Goal: Task Accomplishment & Management: Manage account settings

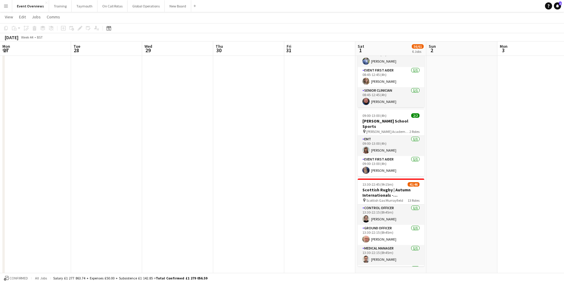
scroll to position [0, 204]
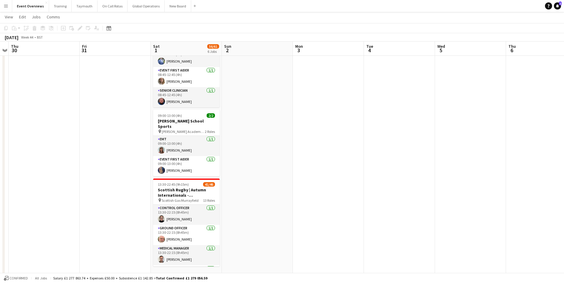
click at [7, 3] on button "Menu" at bounding box center [6, 6] width 12 height 12
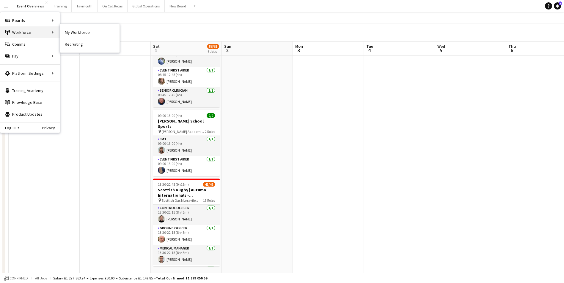
click at [18, 30] on div "Workforce Workforce" at bounding box center [29, 32] width 59 height 12
click at [72, 32] on link "My Workforce" at bounding box center [89, 32] width 59 height 12
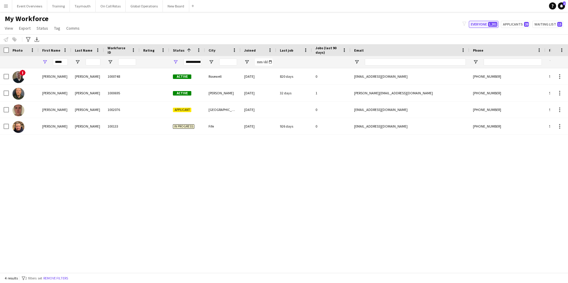
click at [484, 24] on button "Everyone 1,201" at bounding box center [484, 24] width 30 height 7
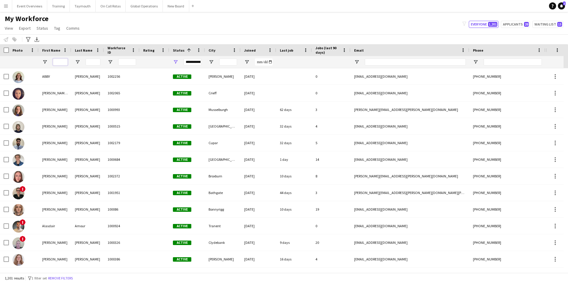
click at [63, 61] on input "First Name Filter Input" at bounding box center [60, 62] width 15 height 7
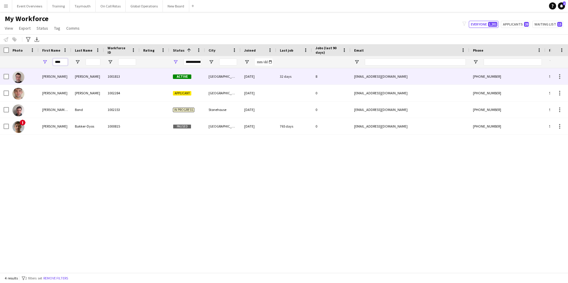
type input "****"
click at [47, 75] on div "[PERSON_NAME]" at bounding box center [55, 76] width 33 height 16
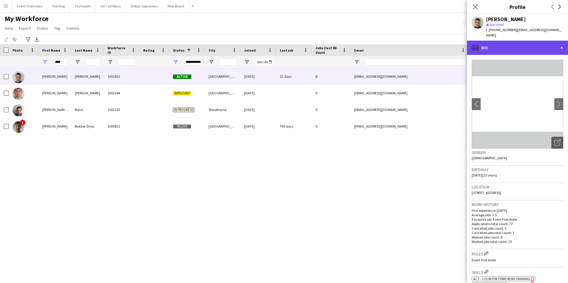
click at [520, 42] on div "profile Bio" at bounding box center [517, 48] width 101 height 14
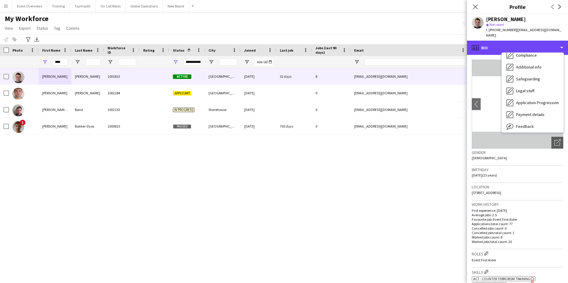
scroll to position [103, 0]
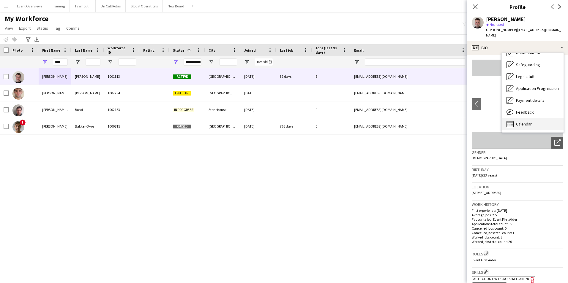
click at [521, 122] on span "Calendar" at bounding box center [524, 124] width 16 height 5
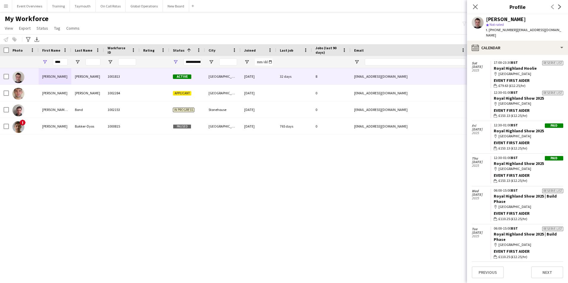
scroll to position [608, 0]
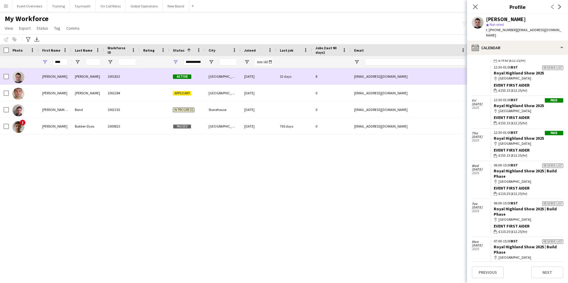
click at [51, 78] on div "[PERSON_NAME]" at bounding box center [55, 76] width 33 height 16
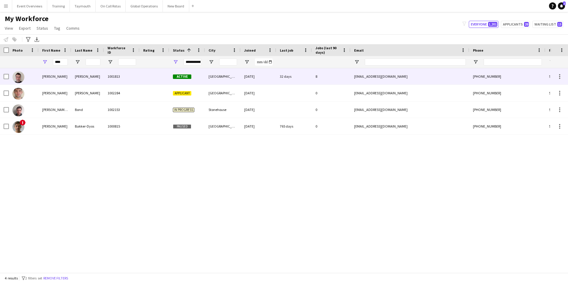
click at [47, 76] on div "[PERSON_NAME]" at bounding box center [55, 76] width 33 height 16
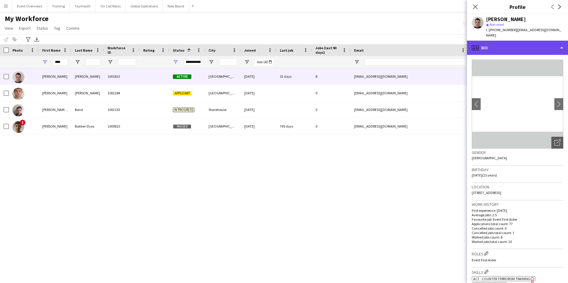
click at [508, 41] on div "profile Bio" at bounding box center [517, 48] width 101 height 14
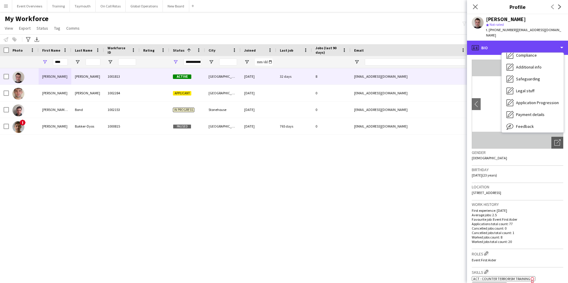
scroll to position [103, 0]
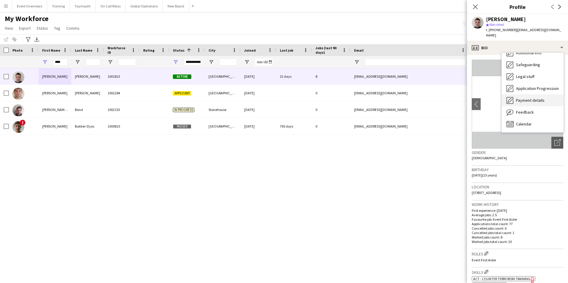
click at [522, 94] on div "Payment details Payment details" at bounding box center [533, 100] width 62 height 12
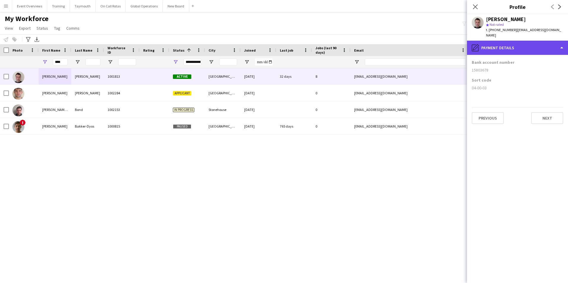
click at [506, 44] on div "pencil4 Payment details" at bounding box center [517, 48] width 101 height 14
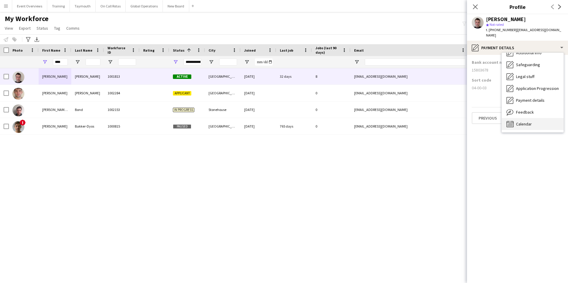
click at [522, 122] on span "Calendar" at bounding box center [524, 124] width 16 height 5
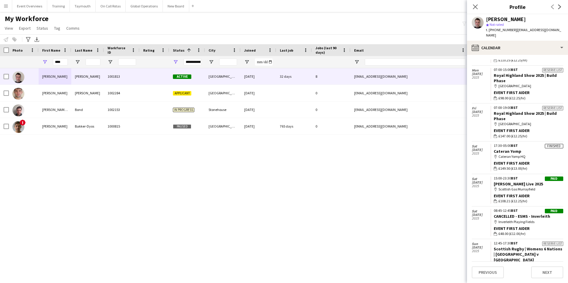
scroll to position [779, 0]
click at [479, 155] on div "[DATE]" at bounding box center [481, 158] width 18 height 32
click at [481, 156] on div "[DATE]" at bounding box center [481, 158] width 18 height 32
click at [5, 7] on app-icon "Menu" at bounding box center [6, 6] width 5 height 5
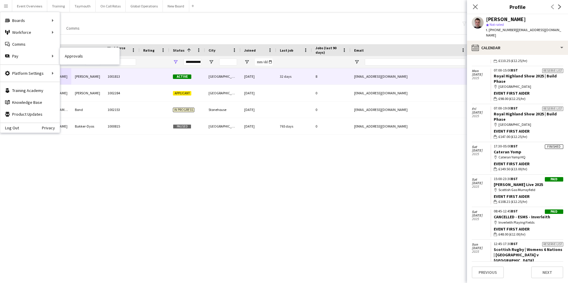
click at [75, 58] on link "Approvals" at bounding box center [89, 56] width 59 height 12
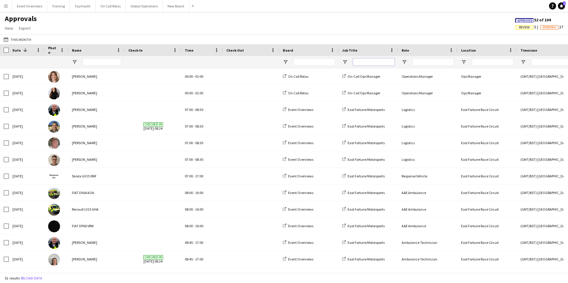
click at [372, 61] on input "Job Title Filter Input" at bounding box center [374, 62] width 42 height 7
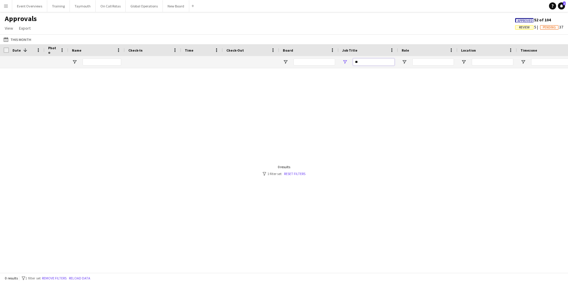
type input "*"
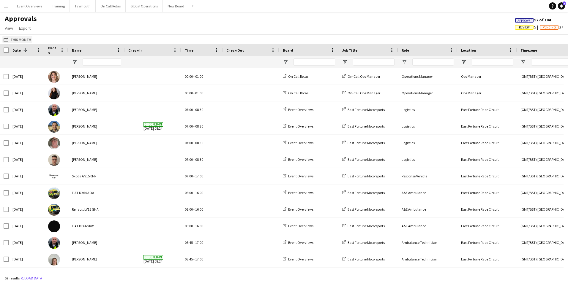
click at [18, 37] on button "This Month This Month" at bounding box center [17, 39] width 30 height 7
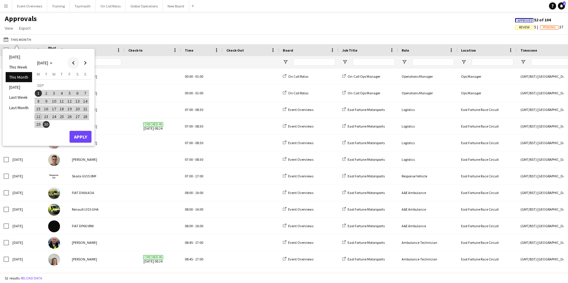
click at [72, 61] on span "Previous month" at bounding box center [73, 63] width 12 height 12
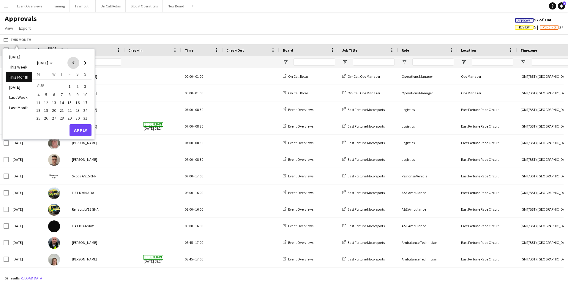
click at [72, 61] on span "Previous month" at bounding box center [73, 63] width 12 height 12
click at [38, 94] on span "2" at bounding box center [38, 95] width 7 height 7
click at [38, 95] on span "2" at bounding box center [38, 95] width 7 height 7
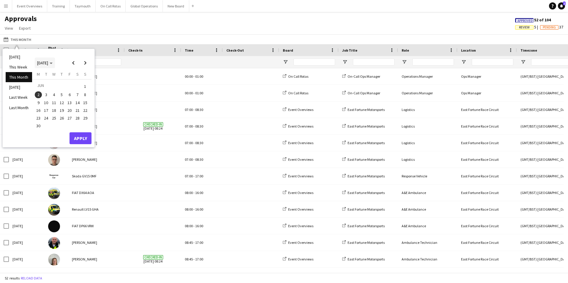
click at [48, 62] on span "[DATE]" at bounding box center [42, 62] width 11 height 5
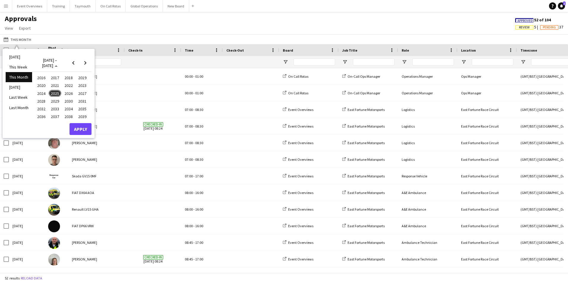
click at [55, 92] on span "2025" at bounding box center [55, 93] width 12 height 7
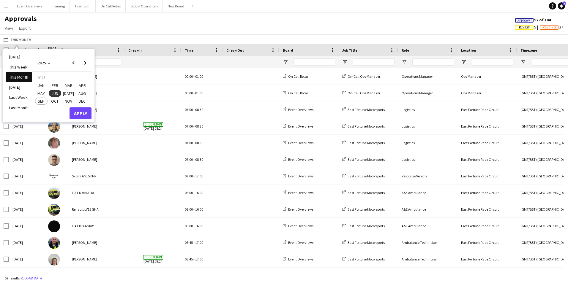
click at [54, 90] on span "JUN" at bounding box center [55, 93] width 12 height 7
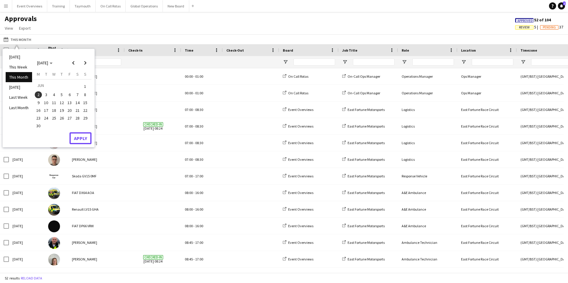
click at [82, 138] on button "Apply" at bounding box center [81, 139] width 22 height 12
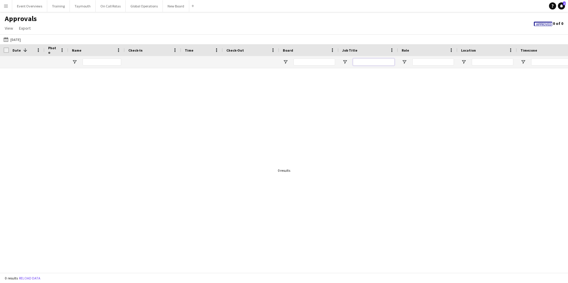
click at [365, 60] on input "Job Title Filter Input" at bounding box center [374, 62] width 42 height 7
type input "*"
click at [19, 41] on button "This Month [DATE]" at bounding box center [12, 39] width 20 height 7
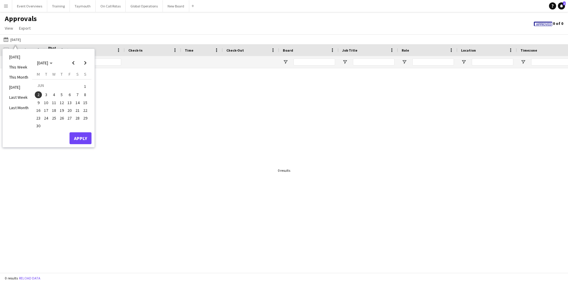
click at [44, 94] on span "3" at bounding box center [46, 95] width 7 height 7
click at [371, 61] on input "Job Title Filter Input" at bounding box center [374, 62] width 42 height 7
type input "*******"
click at [54, 95] on span "4" at bounding box center [54, 95] width 7 height 7
click at [63, 97] on span "5" at bounding box center [61, 95] width 7 height 7
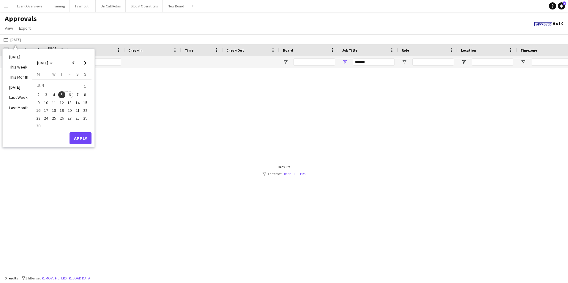
click at [69, 95] on span "6" at bounding box center [69, 95] width 7 height 7
click at [76, 96] on span "7" at bounding box center [77, 95] width 7 height 7
click at [83, 95] on span "8" at bounding box center [85, 95] width 7 height 7
click at [42, 104] on button "9" at bounding box center [38, 103] width 8 height 8
click at [47, 103] on span "10" at bounding box center [46, 102] width 7 height 7
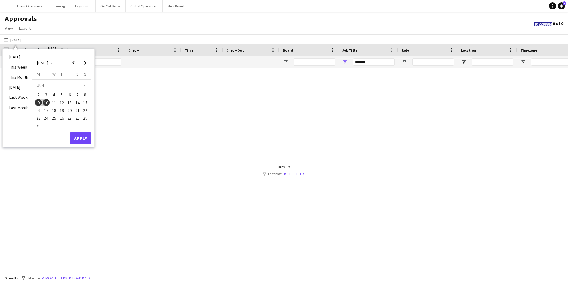
click at [53, 104] on span "11" at bounding box center [54, 102] width 7 height 7
click at [61, 104] on span "12" at bounding box center [61, 102] width 7 height 7
click at [67, 105] on span "13" at bounding box center [69, 102] width 7 height 7
click at [78, 101] on span "14" at bounding box center [77, 102] width 7 height 7
click at [86, 102] on span "15" at bounding box center [85, 102] width 7 height 7
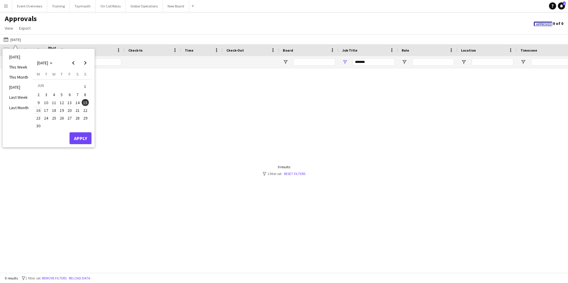
click at [38, 110] on span "16" at bounding box center [38, 110] width 7 height 7
click at [45, 111] on span "17" at bounding box center [46, 110] width 7 height 7
click at [77, 139] on button "Apply" at bounding box center [81, 139] width 22 height 12
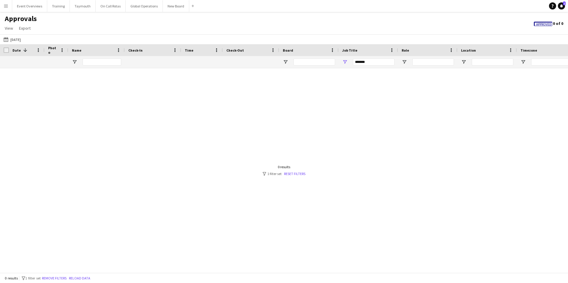
drag, startPoint x: 7, startPoint y: 8, endPoint x: 11, endPoint y: 13, distance: 6.8
click at [7, 8] on app-icon "Menu" at bounding box center [6, 6] width 5 height 5
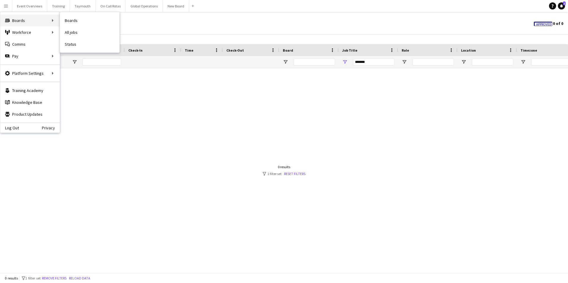
click at [16, 22] on div "Boards Boards" at bounding box center [29, 21] width 59 height 12
click at [65, 19] on link "Boards" at bounding box center [89, 21] width 59 height 12
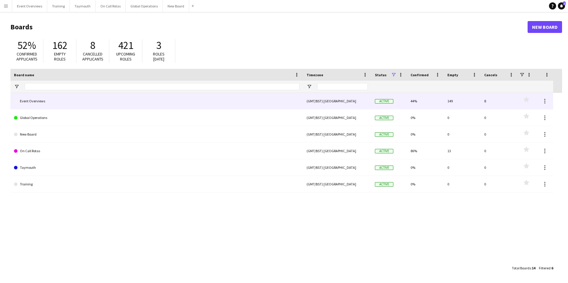
click at [37, 100] on link "Event Overviews" at bounding box center [157, 101] width 286 height 17
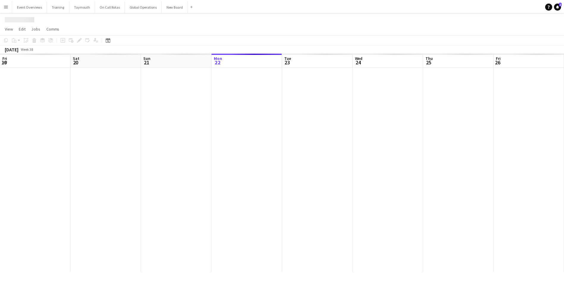
scroll to position [0, 142]
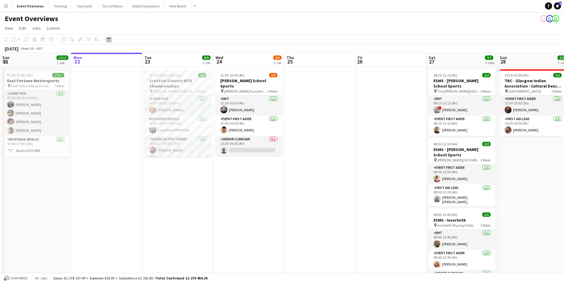
click at [107, 40] on icon "Date picker" at bounding box center [108, 39] width 5 height 5
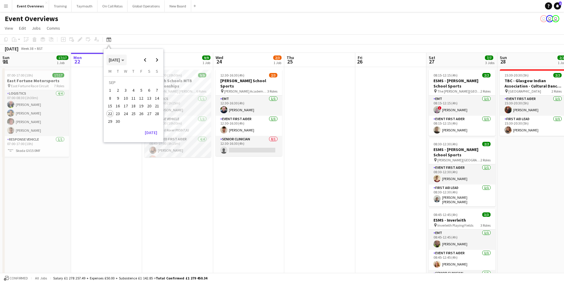
click at [124, 60] on polygon "Choose month and year" at bounding box center [122, 60] width 3 height 1
click at [124, 88] on span "2025" at bounding box center [126, 90] width 12 height 7
click at [129, 89] on span "JUN" at bounding box center [126, 90] width 12 height 7
click at [132, 90] on span "5" at bounding box center [133, 92] width 7 height 7
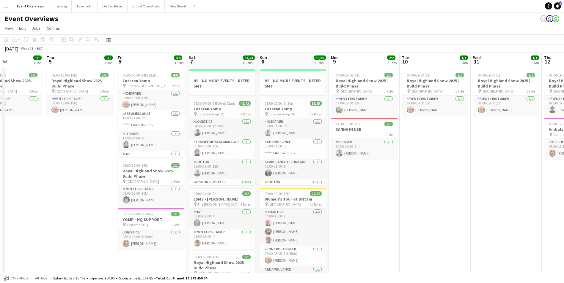
scroll to position [0, 170]
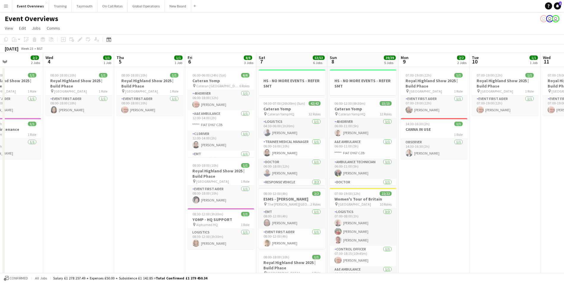
drag, startPoint x: 197, startPoint y: 170, endPoint x: 161, endPoint y: 171, distance: 36.5
click at [161, 171] on app-calendar-viewport "Sun 1 10/10 2 Jobs Mon 2 1/1 1 Job Tue 3 2/2 2 Jobs Wed 4 1/1 1 Job Thu 5 1/1 1…" at bounding box center [282, 276] width 564 height 447
click at [208, 81] on h3 "Cateran Yomp" at bounding box center [220, 80] width 67 height 5
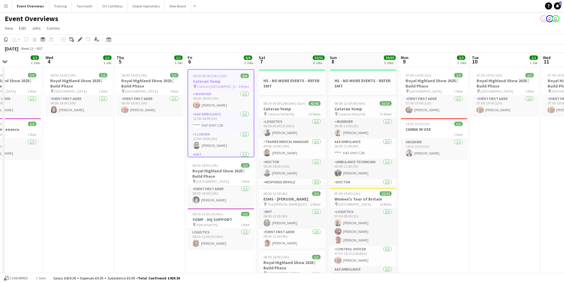
click at [114, 137] on app-date-cell "08:00-18:00 (10h) 1/1 Royal Highland Show 2025 | Build Phase pin [GEOGRAPHIC_DA…" at bounding box center [78, 283] width 71 height 433
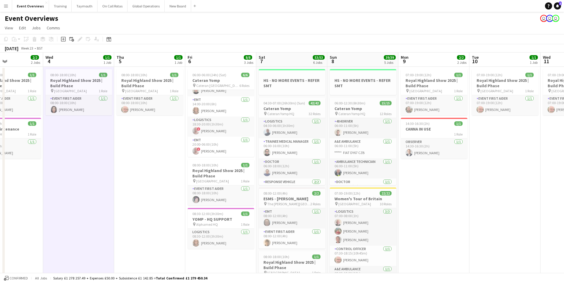
scroll to position [0, 0]
click at [231, 100] on app-card-role "EMT [DATE] 14:00-20:00 (6h) [PERSON_NAME]" at bounding box center [220, 107] width 67 height 20
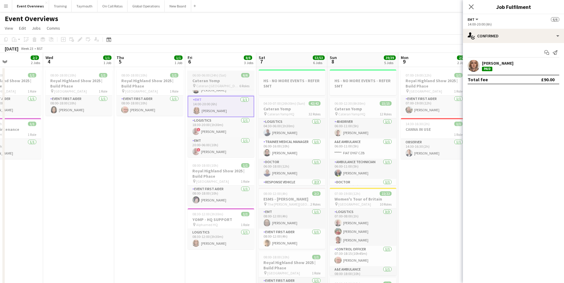
scroll to position [55, 0]
click at [226, 128] on app-card-role "Logistics [DATE] 18:30-20:00 (1h30m) ! [PERSON_NAME]" at bounding box center [220, 127] width 67 height 20
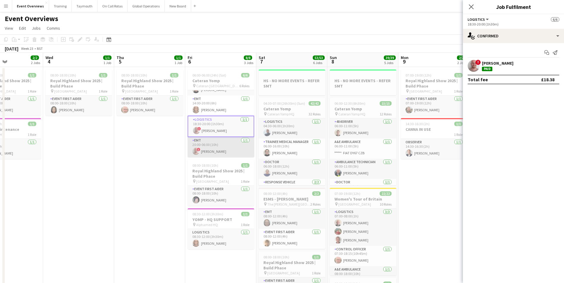
click at [228, 143] on app-card-role "EMT [DATE] 20:00-06:00 (10h) ! [PERSON_NAME]" at bounding box center [220, 147] width 67 height 20
click at [168, 156] on app-date-cell "08:00-18:00 (10h) 1/1 Royal Highland Show 2025 | Build Phase pin [GEOGRAPHIC_DA…" at bounding box center [149, 283] width 71 height 433
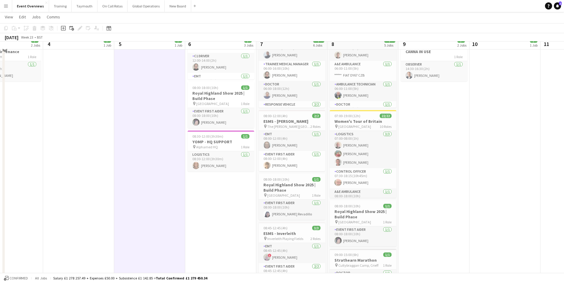
scroll to position [0, 0]
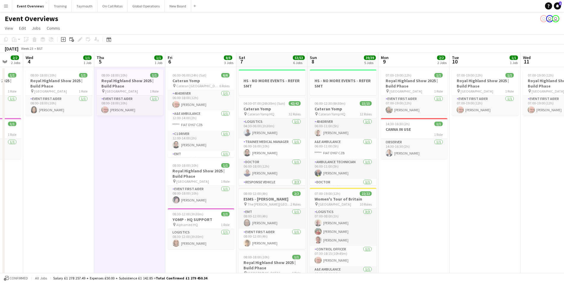
drag, startPoint x: 143, startPoint y: 131, endPoint x: 111, endPoint y: 127, distance: 33.3
click at [111, 127] on app-calendar-viewport "Sun 1 10/10 2 Jobs Mon 2 1/1 1 Job Tue 3 2/2 2 Jobs Wed 4 1/1 1 Job Thu 5 1/1 1…" at bounding box center [282, 276] width 564 height 447
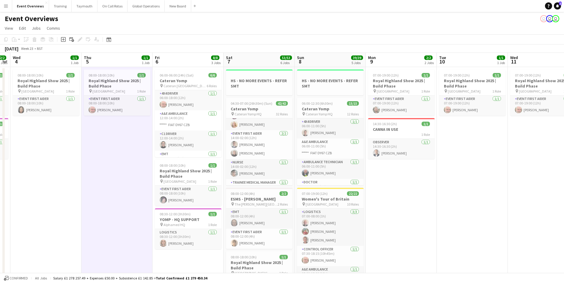
scroll to position [386, 0]
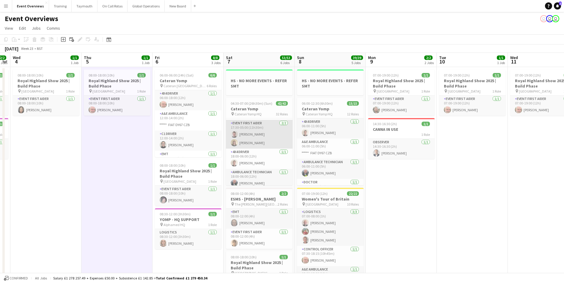
click at [256, 131] on app-card-role "Event First Aider [DATE] 17:30-05:00 (11h30m) [PERSON_NAME] [PERSON_NAME]" at bounding box center [259, 134] width 67 height 29
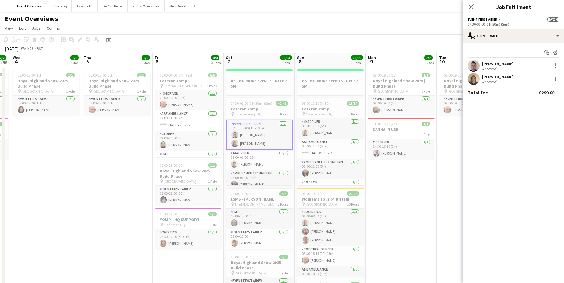
scroll to position [506, 0]
click at [474, 64] on app-user-avatar at bounding box center [473, 66] width 12 height 12
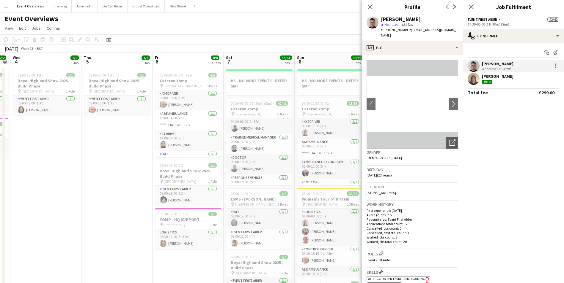
scroll to position [0, 0]
click at [556, 64] on div at bounding box center [555, 64] width 1 height 1
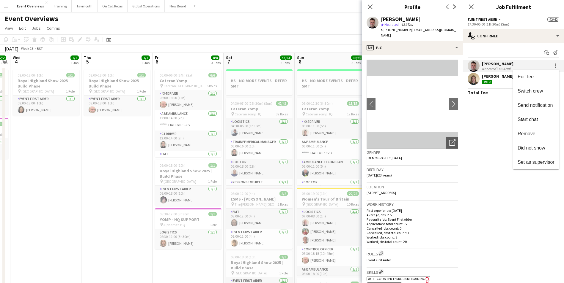
click at [496, 67] on div at bounding box center [282, 141] width 564 height 283
click at [489, 67] on div "Not rated" at bounding box center [489, 69] width 15 height 4
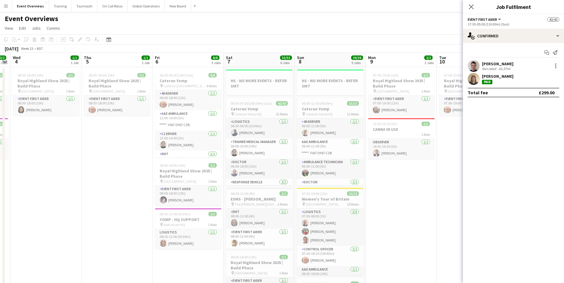
click at [489, 67] on div "Not rated" at bounding box center [489, 69] width 15 height 4
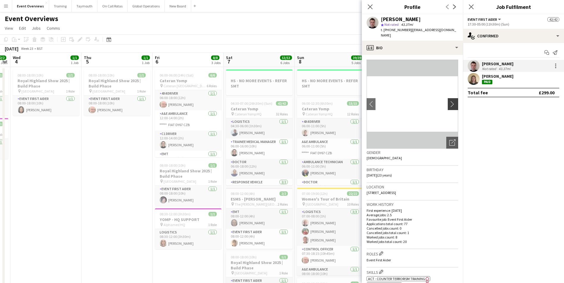
click at [449, 101] on app-icon "chevron-right" at bounding box center [453, 104] width 9 height 6
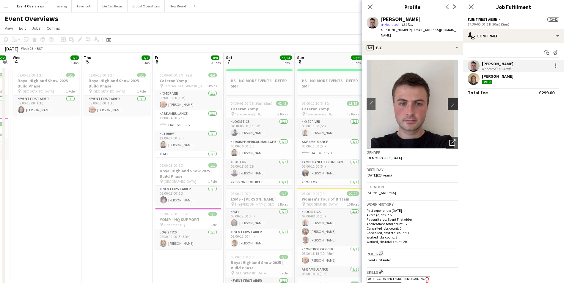
click at [450, 101] on app-icon "chevron-right" at bounding box center [453, 104] width 9 height 6
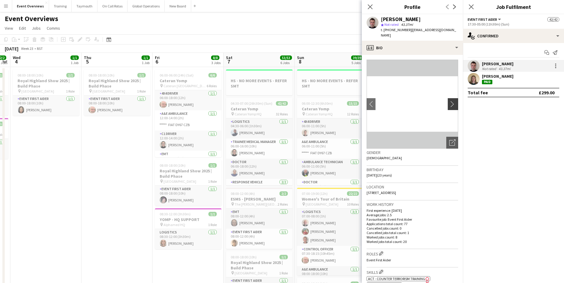
click at [450, 101] on app-icon "chevron-right" at bounding box center [453, 104] width 9 height 6
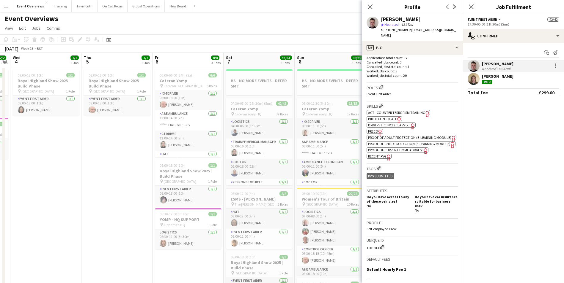
scroll to position [94, 0]
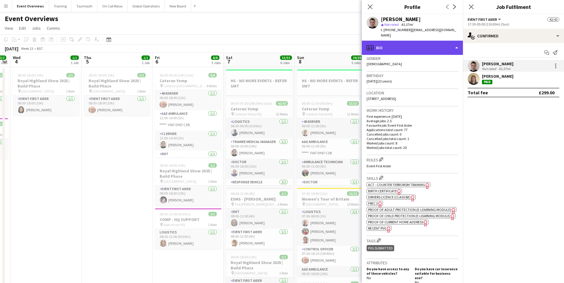
click at [398, 41] on div "profile Bio" at bounding box center [412, 48] width 101 height 14
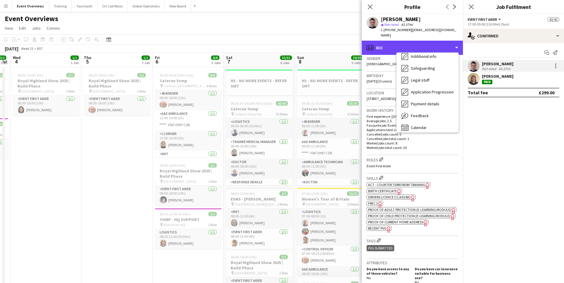
scroll to position [103, 0]
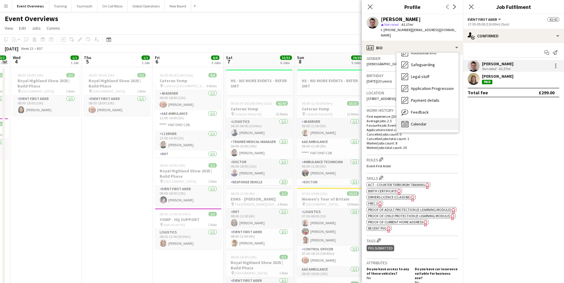
click at [417, 122] on span "Calendar" at bounding box center [419, 124] width 16 height 5
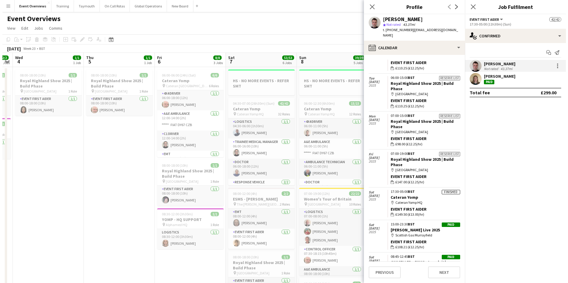
scroll to position [704, 0]
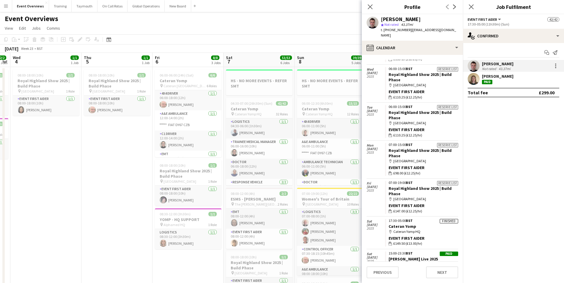
click at [105, 195] on app-date-cell "08:00-18:00 (10h) 1/1 Royal Highland Show 2025 | Build Phase pin [GEOGRAPHIC_DA…" at bounding box center [116, 283] width 71 height 433
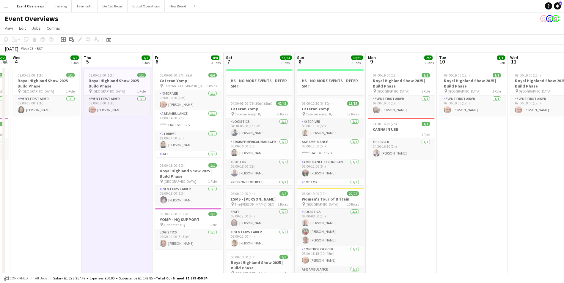
click at [7, 5] on app-icon "Menu" at bounding box center [6, 6] width 5 height 5
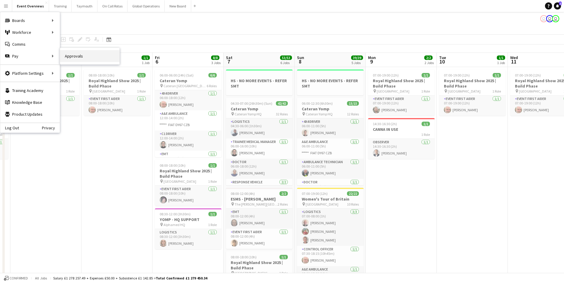
click at [77, 58] on link "Approvals" at bounding box center [89, 56] width 59 height 12
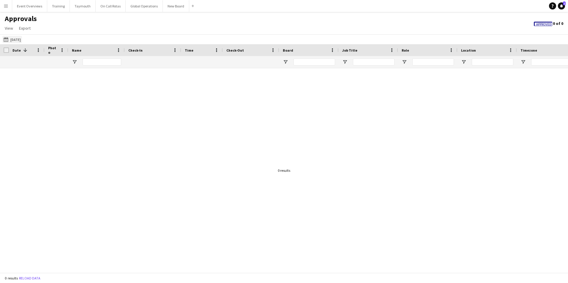
click at [13, 38] on button "[DATE] [DATE]" at bounding box center [12, 39] width 20 height 7
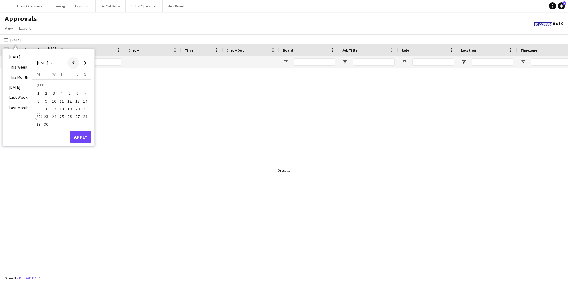
click at [72, 63] on span "Previous month" at bounding box center [73, 63] width 12 height 12
click at [78, 94] on span "7" at bounding box center [77, 95] width 7 height 7
click at [75, 139] on button "Apply" at bounding box center [81, 139] width 22 height 12
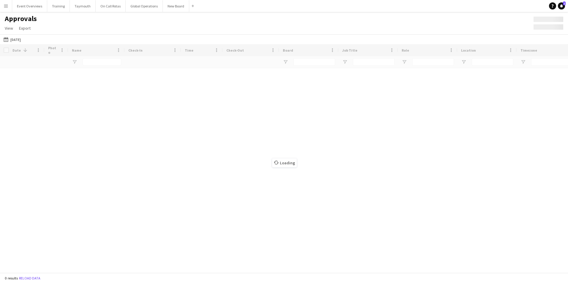
type input "*******"
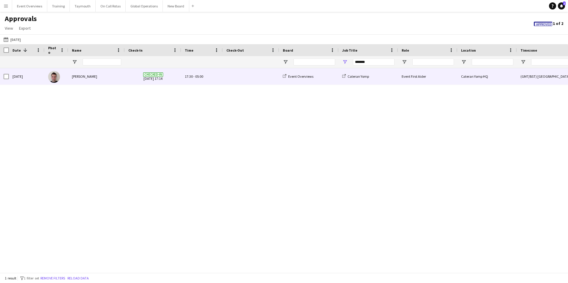
click at [82, 78] on div "[PERSON_NAME]" at bounding box center [96, 76] width 56 height 16
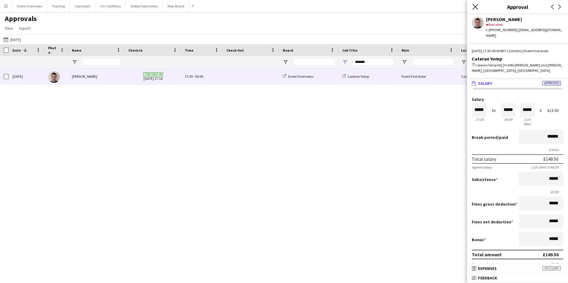
click at [477, 7] on icon "Close pop-in" at bounding box center [475, 7] width 6 height 6
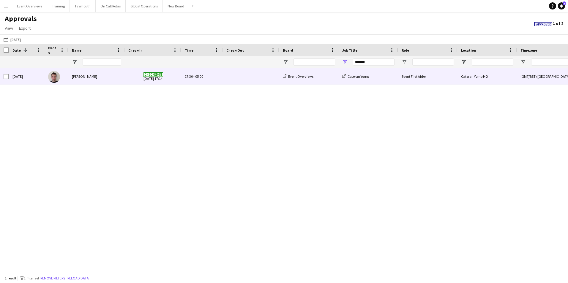
click at [83, 77] on div "[PERSON_NAME]" at bounding box center [96, 76] width 56 height 16
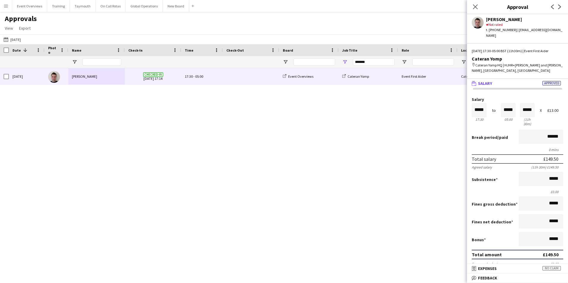
click at [275, 158] on div "[DATE] [PERSON_NAME] Checked-in [DATE] 17:14 17:30 - 05:00 Event Overviews Cate…" at bounding box center [284, 168] width 568 height 200
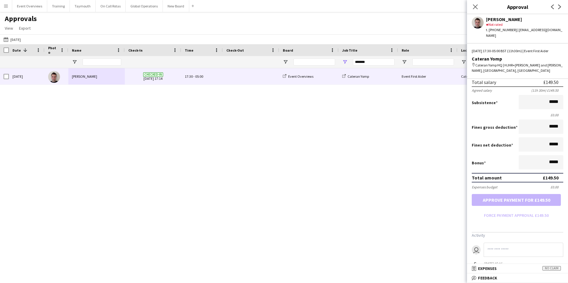
scroll to position [119, 0]
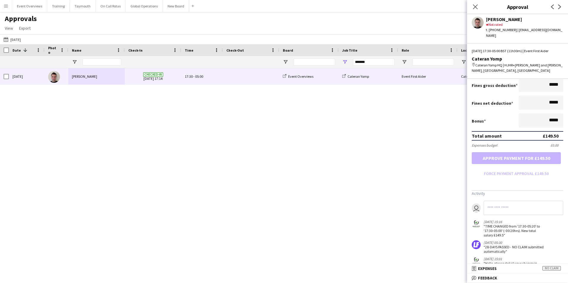
click at [6, 7] on app-icon "Menu" at bounding box center [6, 6] width 5 height 5
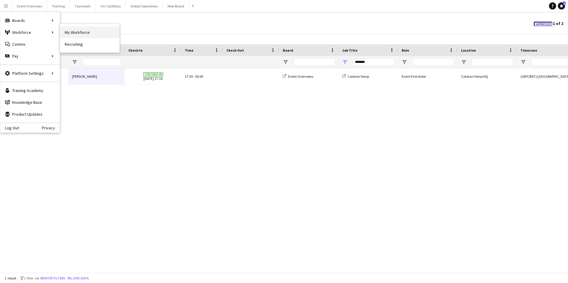
click at [95, 32] on link "My Workforce" at bounding box center [89, 32] width 59 height 12
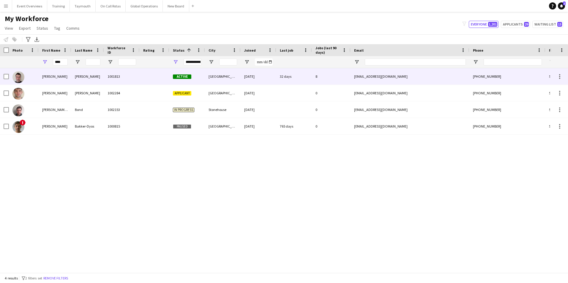
click at [45, 76] on div "[PERSON_NAME]" at bounding box center [55, 76] width 33 height 16
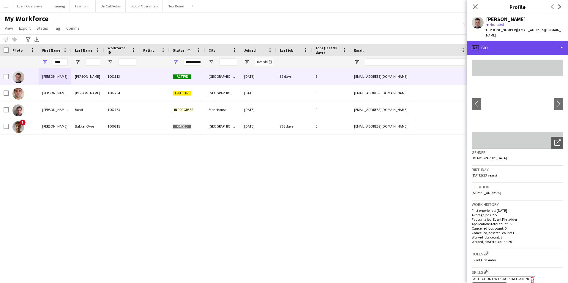
click at [511, 43] on div "profile Bio" at bounding box center [517, 48] width 101 height 14
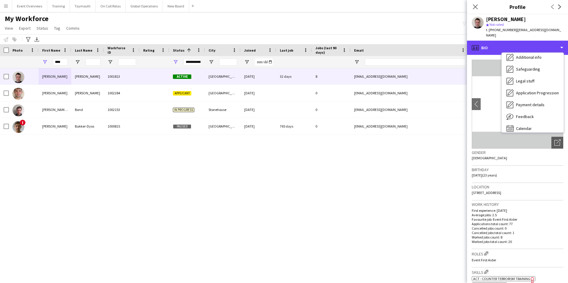
scroll to position [103, 0]
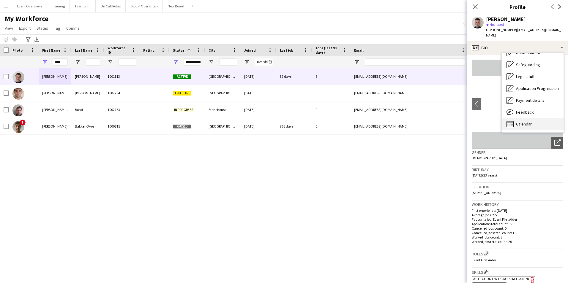
click at [525, 122] on span "Calendar" at bounding box center [524, 124] width 16 height 5
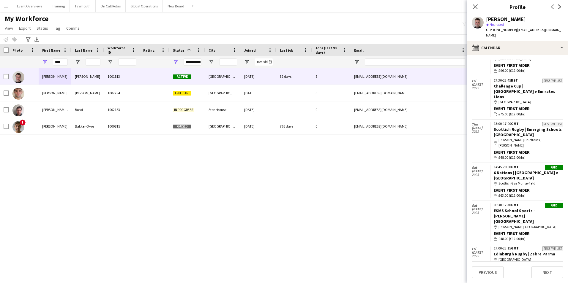
scroll to position [1051, 0]
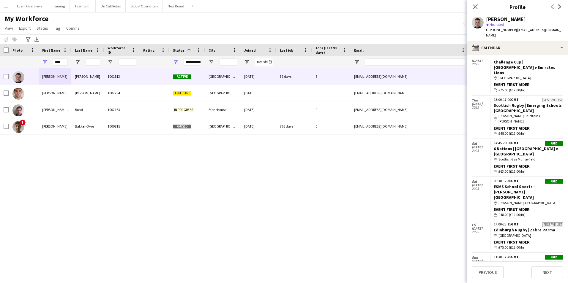
click at [6, 5] on app-icon "Menu" at bounding box center [6, 6] width 5 height 5
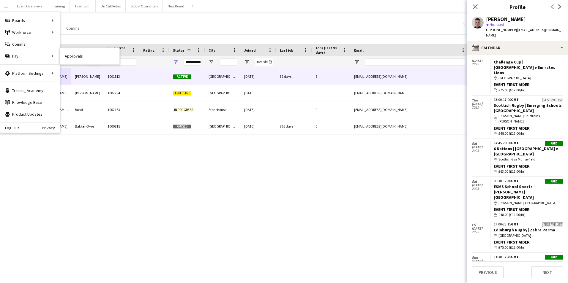
drag, startPoint x: 79, startPoint y: 58, endPoint x: 82, endPoint y: 62, distance: 5.7
click at [79, 58] on link "Approvals" at bounding box center [89, 56] width 59 height 12
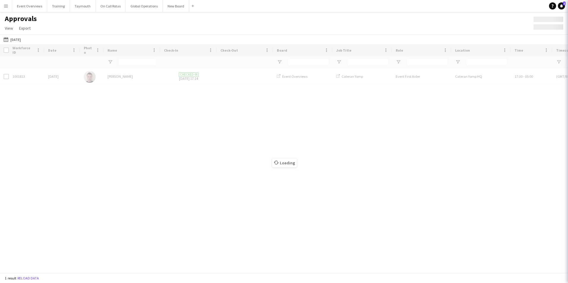
type input "*******"
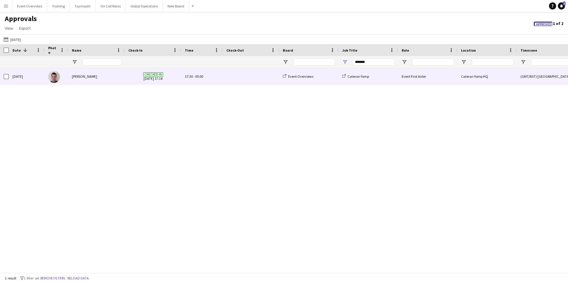
click at [154, 77] on span "Checked-in [DATE] 17:14" at bounding box center [152, 76] width 49 height 16
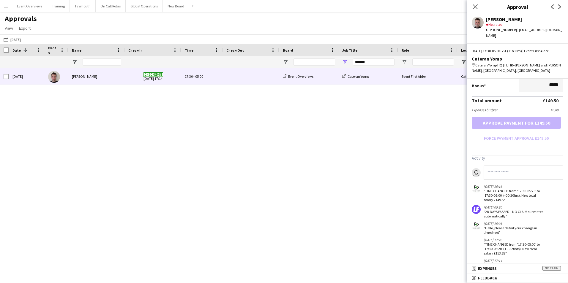
scroll to position [156, 0]
click at [8, 7] on button "Menu" at bounding box center [6, 6] width 12 height 12
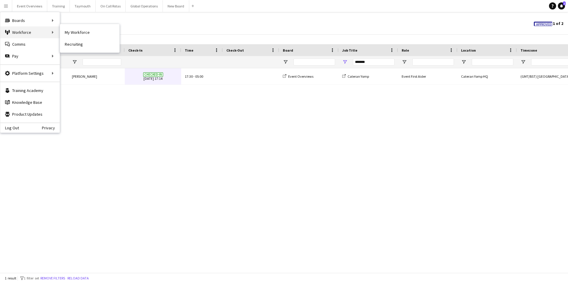
click at [18, 30] on div "Workforce Workforce" at bounding box center [29, 32] width 59 height 12
click at [86, 30] on link "My Workforce" at bounding box center [89, 32] width 59 height 12
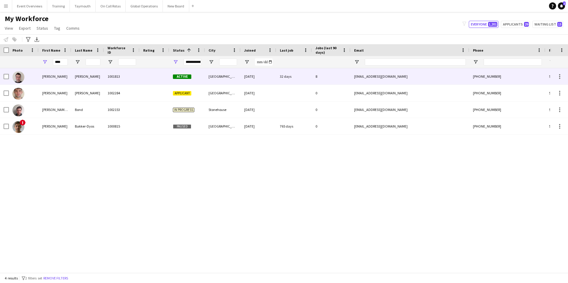
click at [51, 77] on div "[PERSON_NAME]" at bounding box center [55, 76] width 33 height 16
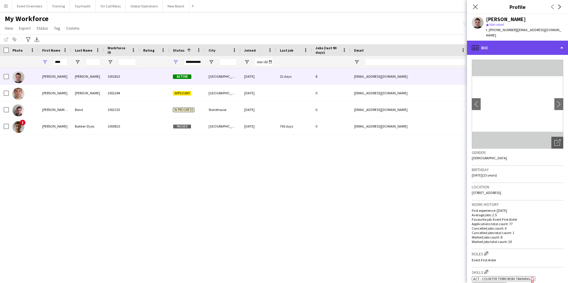
click at [498, 44] on div "profile Bio" at bounding box center [517, 48] width 101 height 14
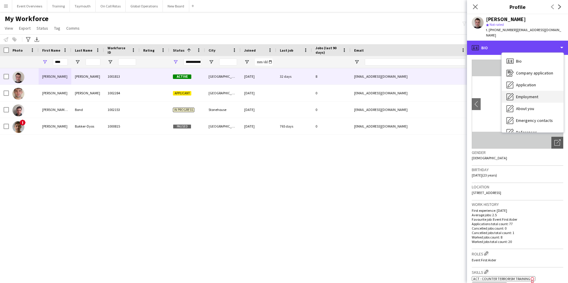
scroll to position [103, 0]
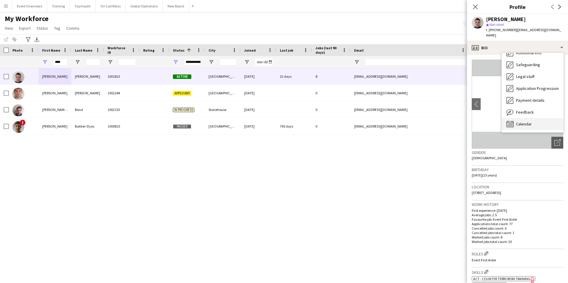
click at [524, 122] on span "Calendar" at bounding box center [524, 124] width 16 height 5
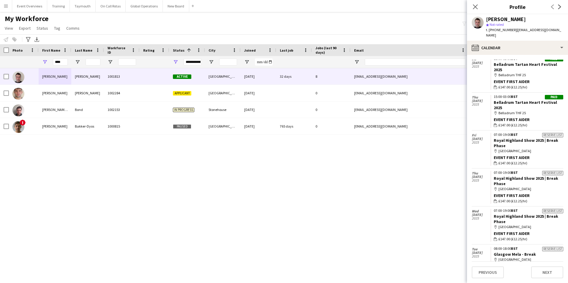
scroll to position [249, 0]
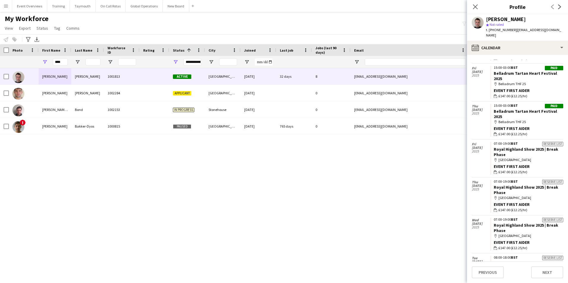
click at [522, 119] on div "map-marker Belladrum THF 25" at bounding box center [529, 121] width 70 height 5
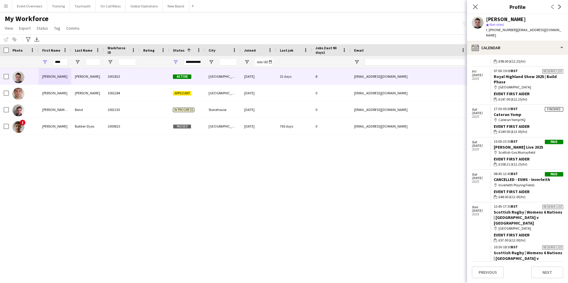
scroll to position [832, 0]
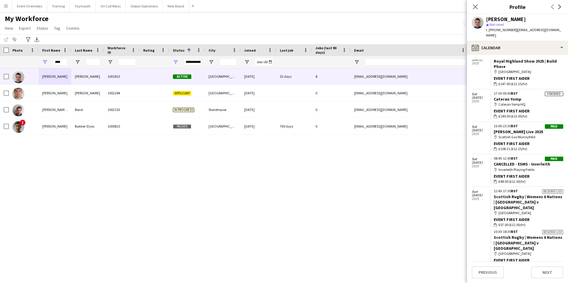
click at [545, 135] on div "map-marker Scottish Gas Murrayfield" at bounding box center [529, 137] width 70 height 5
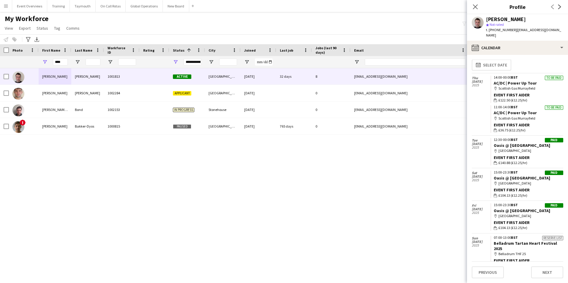
scroll to position [0, 0]
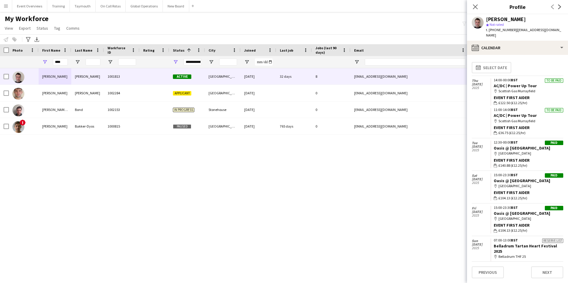
click at [7, 7] on app-icon "Menu" at bounding box center [6, 6] width 5 height 5
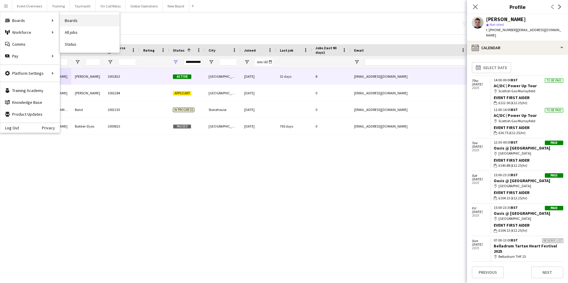
click at [74, 19] on link "Boards" at bounding box center [89, 21] width 59 height 12
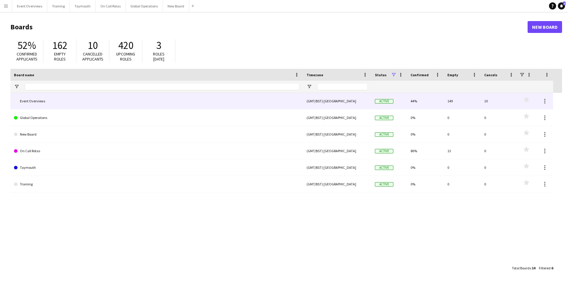
click at [43, 100] on link "Event Overviews" at bounding box center [157, 101] width 286 height 17
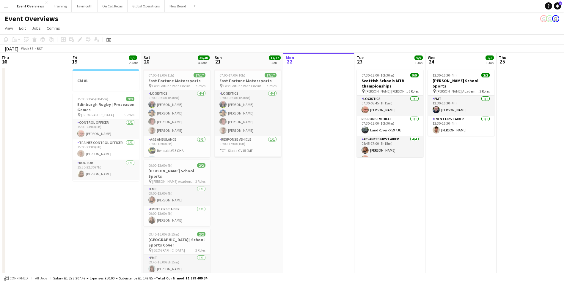
scroll to position [0, 177]
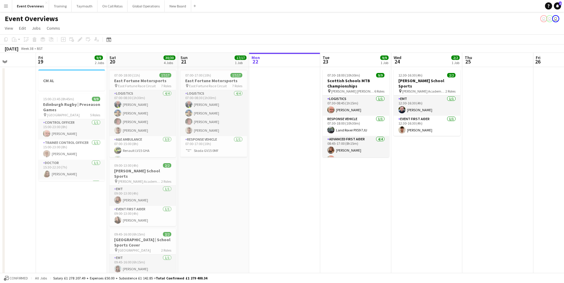
drag, startPoint x: 204, startPoint y: 214, endPoint x: 453, endPoint y: 187, distance: 250.4
click at [453, 187] on app-calendar-viewport "Tue 16 Wed 17 Thu 18 Fri 19 9/9 2 Jobs Sat 20 30/30 4 Jobs Sun 21 17/17 1 Job M…" at bounding box center [282, 226] width 564 height 346
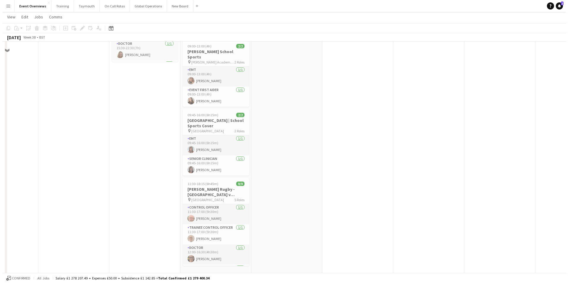
scroll to position [0, 0]
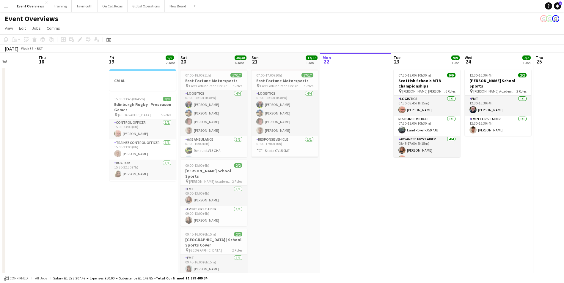
click at [4, 7] on app-icon "Menu" at bounding box center [6, 6] width 5 height 5
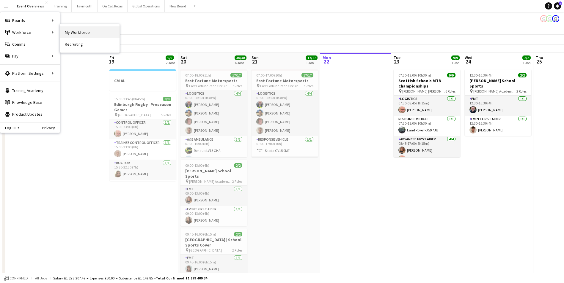
click at [69, 33] on link "My Workforce" at bounding box center [89, 32] width 59 height 12
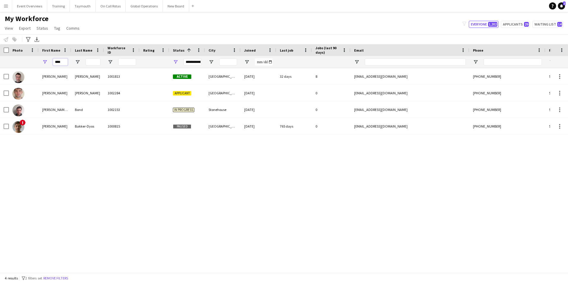
click at [64, 62] on input "****" at bounding box center [60, 62] width 15 height 7
type input "*"
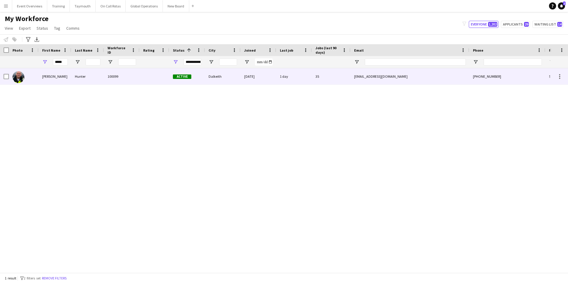
click at [46, 79] on div "[PERSON_NAME]" at bounding box center [55, 76] width 33 height 16
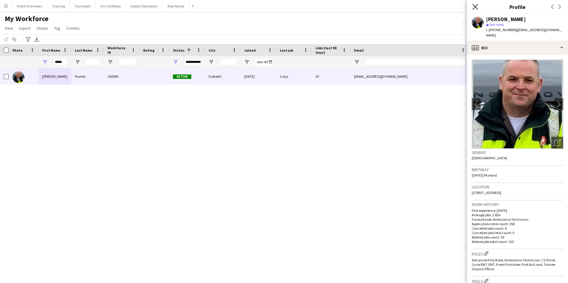
click at [475, 7] on icon "Close pop-in" at bounding box center [475, 7] width 6 height 6
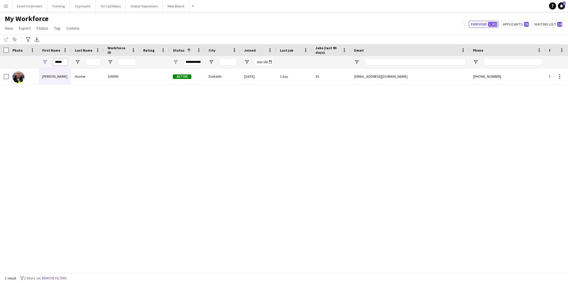
click at [67, 63] on input "*****" at bounding box center [60, 62] width 15 height 7
type input "*"
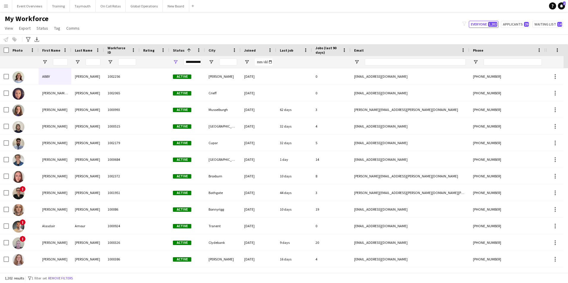
click at [171, 19] on div "My Workforce View Views Default view Active Staff Applications - First Aider Ap…" at bounding box center [284, 24] width 568 height 20
click at [5, 7] on app-icon "Menu" at bounding box center [6, 6] width 5 height 5
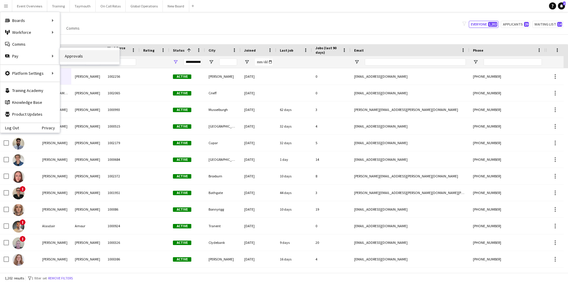
click at [77, 58] on link "Approvals" at bounding box center [89, 56] width 59 height 12
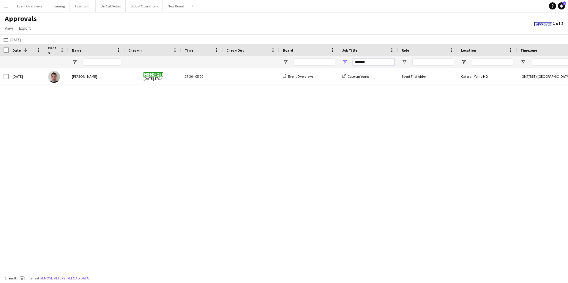
click at [372, 63] on input "*******" at bounding box center [374, 62] width 42 height 7
type input "*"
click at [14, 50] on span "Date" at bounding box center [16, 50] width 8 height 4
click at [16, 39] on button "[DATE] [DATE]" at bounding box center [12, 39] width 20 height 7
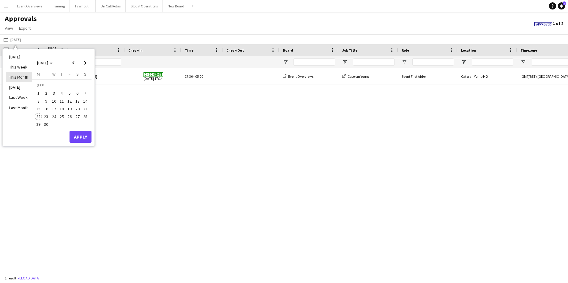
click at [17, 76] on li "This Month" at bounding box center [19, 77] width 26 height 10
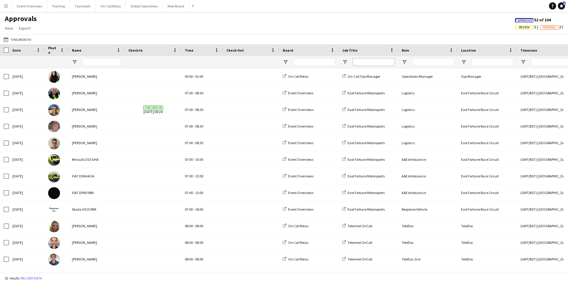
click at [368, 60] on input "Job Title Filter Input" at bounding box center [374, 62] width 42 height 7
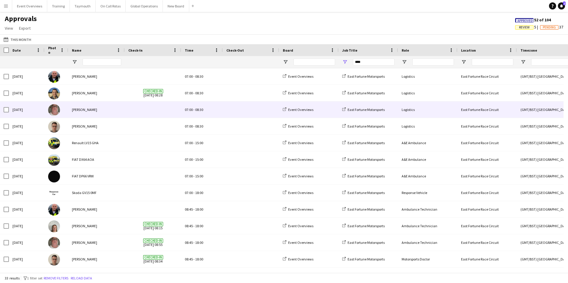
click at [85, 109] on div "[PERSON_NAME]" at bounding box center [96, 110] width 56 height 16
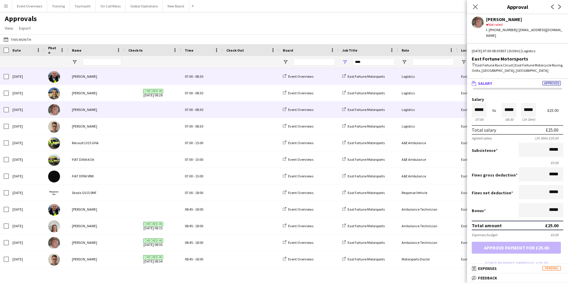
click at [78, 78] on div "[PERSON_NAME]" at bounding box center [96, 76] width 56 height 16
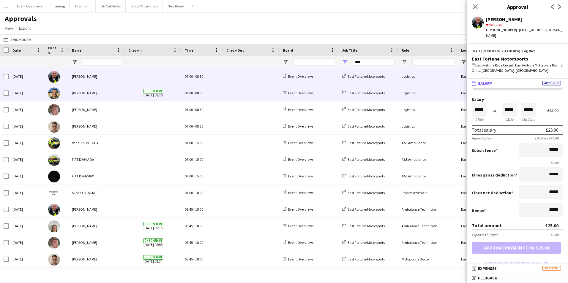
click at [76, 94] on div "[PERSON_NAME]" at bounding box center [96, 93] width 56 height 16
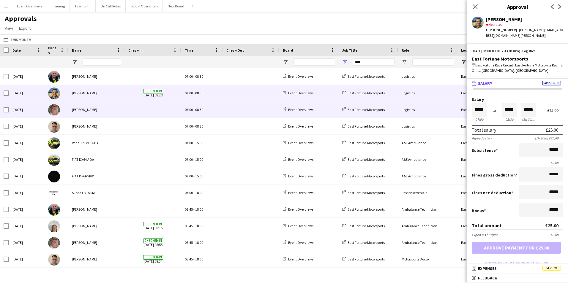
click at [80, 109] on div "[PERSON_NAME]" at bounding box center [96, 110] width 56 height 16
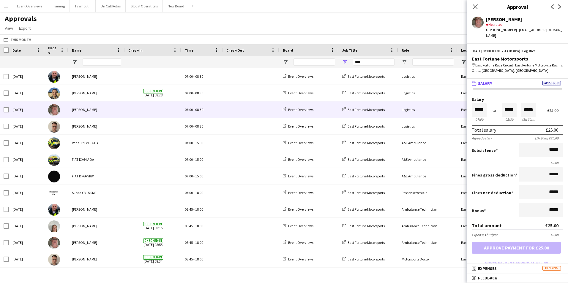
click at [515, 81] on mat-panel-title "wallet Salary Approved" at bounding box center [516, 83] width 99 height 5
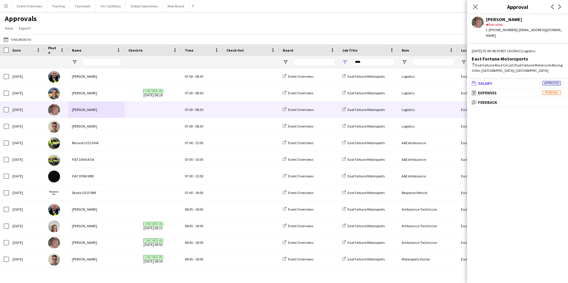
click at [515, 81] on mat-panel-title "wallet Salary Approved" at bounding box center [516, 83] width 99 height 5
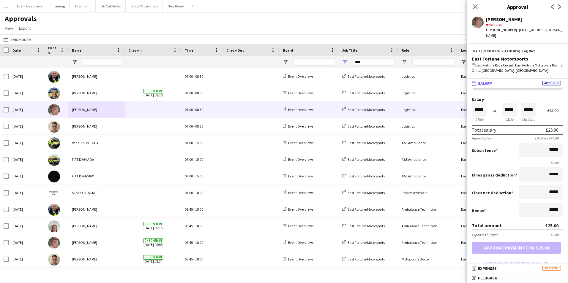
scroll to position [0, 0]
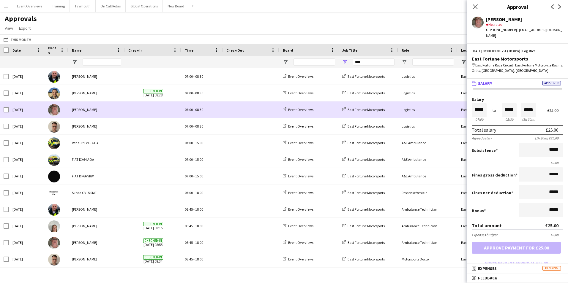
click at [82, 110] on div "[PERSON_NAME]" at bounding box center [96, 110] width 56 height 16
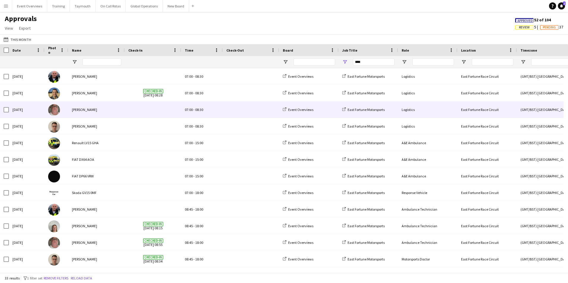
click at [82, 110] on div "[PERSON_NAME]" at bounding box center [96, 110] width 56 height 16
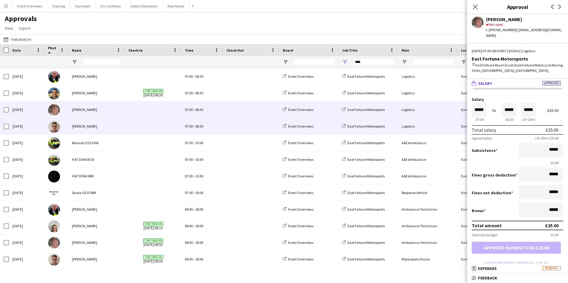
click at [84, 127] on div "[PERSON_NAME]" at bounding box center [96, 126] width 56 height 16
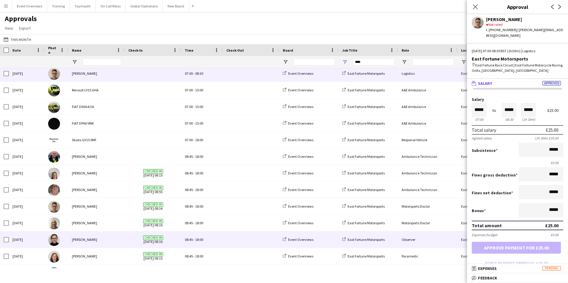
scroll to position [0, 0]
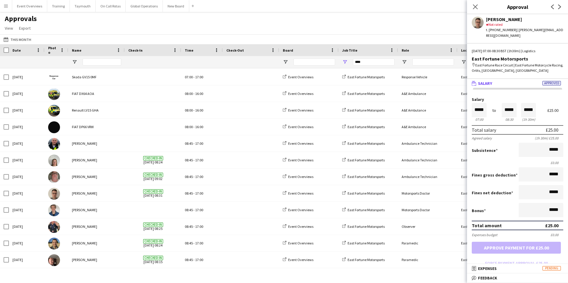
click at [476, 3] on div "Close pop-in" at bounding box center [475, 7] width 17 height 14
click at [475, 6] on icon "Close pop-in" at bounding box center [475, 7] width 6 height 6
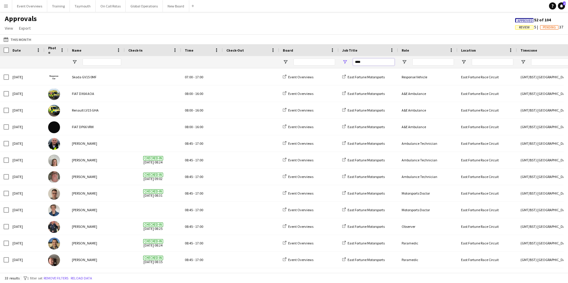
click at [369, 64] on input "****" at bounding box center [374, 62] width 42 height 7
type input "*"
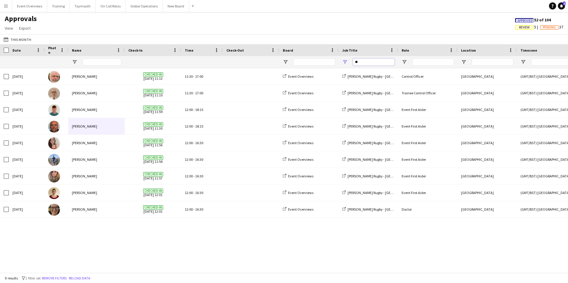
type input "*"
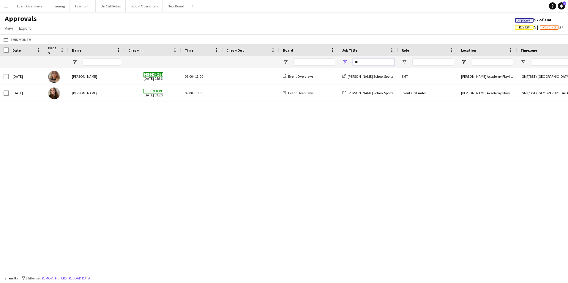
type input "*"
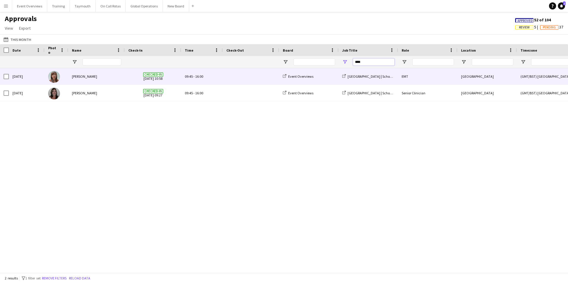
type input "****"
click at [85, 77] on div "[PERSON_NAME]" at bounding box center [96, 76] width 56 height 16
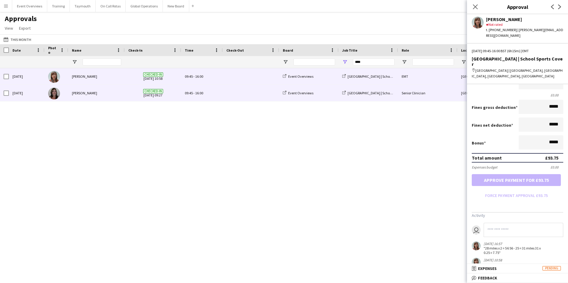
click at [75, 93] on div "[PERSON_NAME]" at bounding box center [96, 93] width 56 height 16
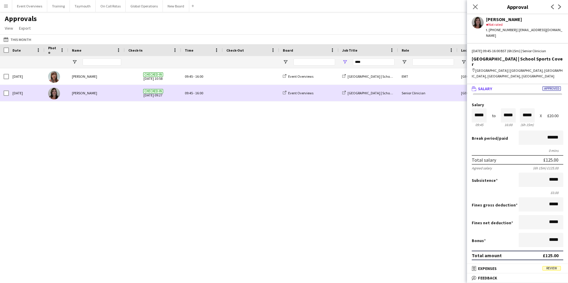
click at [54, 91] on img at bounding box center [54, 94] width 12 height 12
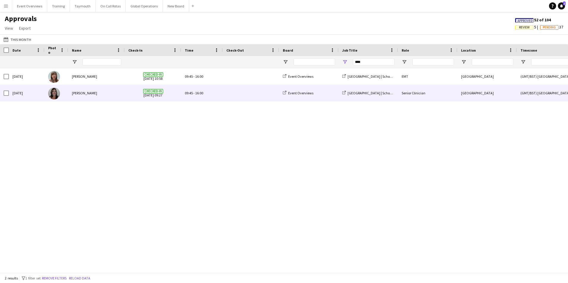
click at [54, 93] on img at bounding box center [54, 94] width 12 height 12
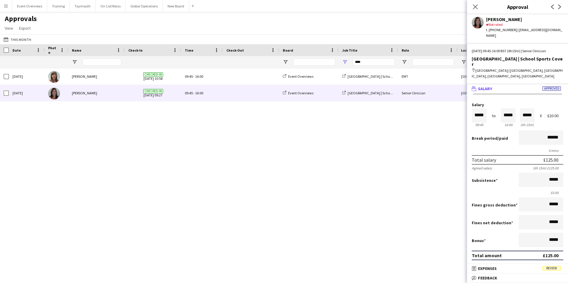
click at [477, 23] on app-user-avatar at bounding box center [478, 23] width 12 height 12
click at [476, 7] on icon at bounding box center [475, 7] width 6 height 6
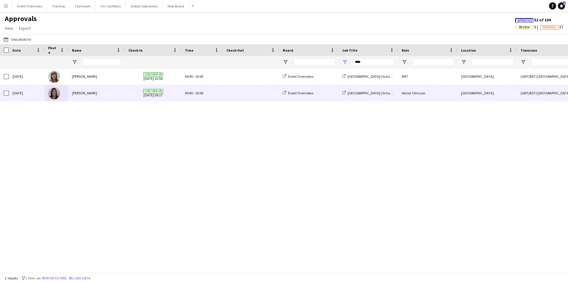
click at [85, 93] on div "[PERSON_NAME]" at bounding box center [96, 93] width 56 height 16
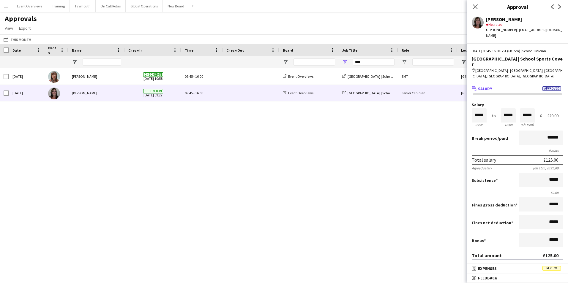
click at [479, 25] on app-user-avatar at bounding box center [478, 23] width 12 height 12
click at [98, 32] on div "Approvals View Customise view Customise filters Reset Filters Reset View Reset …" at bounding box center [284, 24] width 568 height 20
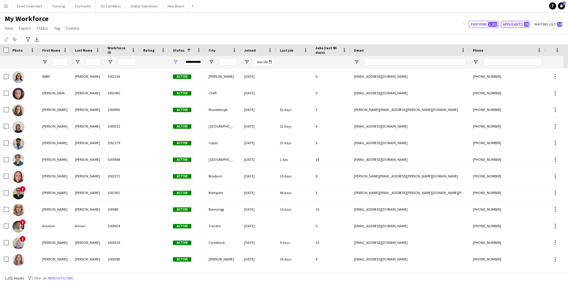
click at [517, 24] on button "Applicants 29" at bounding box center [515, 24] width 29 height 7
type input "**********"
